Goal: Find contact information: Find contact information

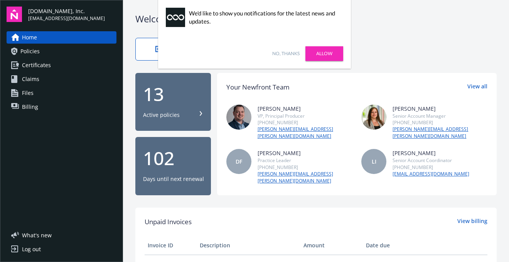
click at [292, 56] on link "No, thanks" at bounding box center [285, 53] width 27 height 7
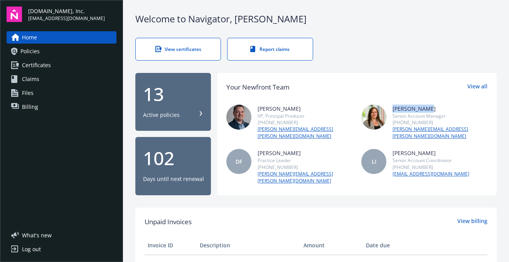
drag, startPoint x: 422, startPoint y: 108, endPoint x: 390, endPoint y: 108, distance: 32.0
click at [390, 108] on div "[PERSON_NAME] Senior Account Manager [PHONE_NUMBER] [PERSON_NAME][EMAIL_ADDRESS…" at bounding box center [424, 121] width 126 height 35
copy div "[PERSON_NAME]"
